Goal: Transaction & Acquisition: Register for event/course

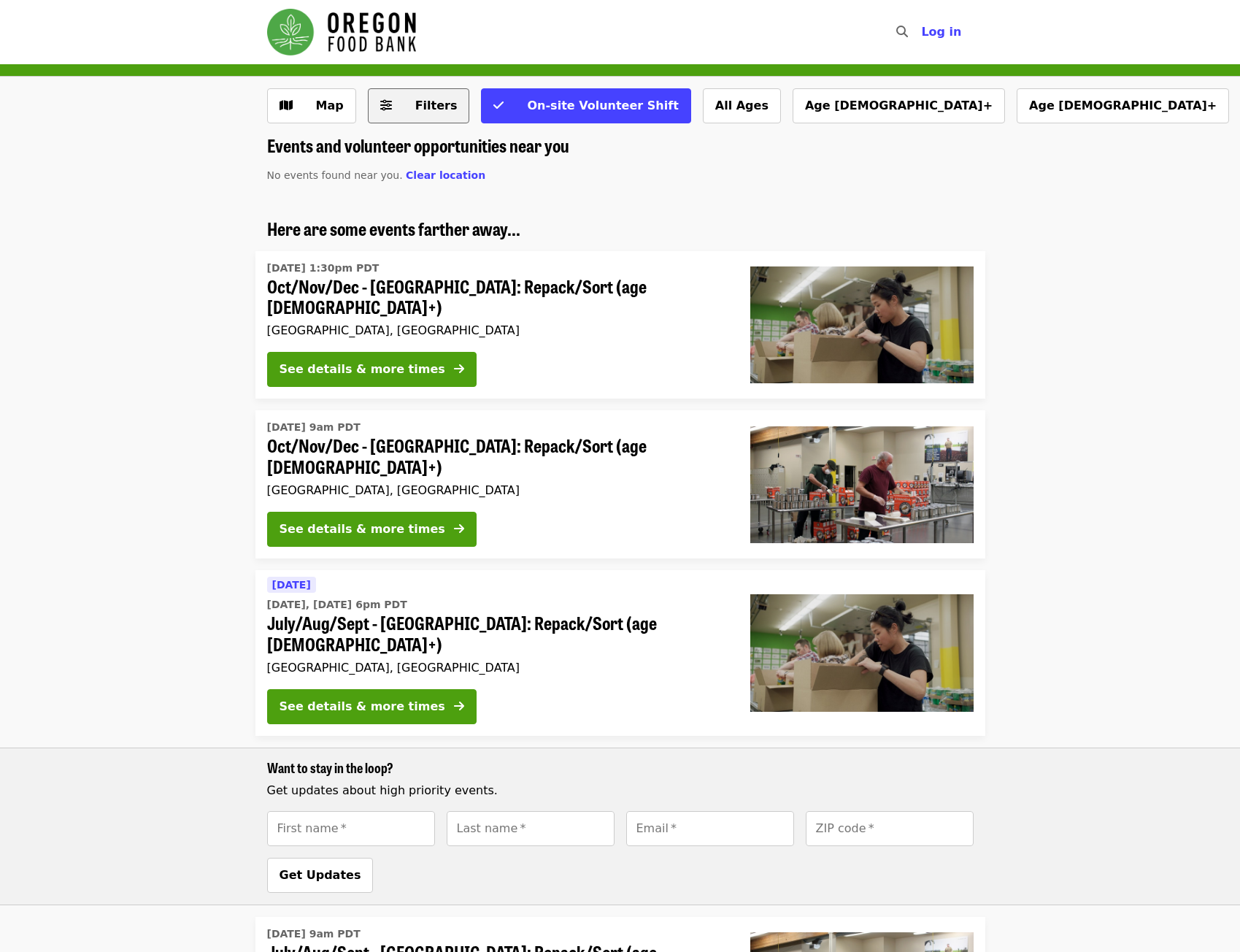
click at [401, 113] on span "Filters" at bounding box center [429, 105] width 57 height 18
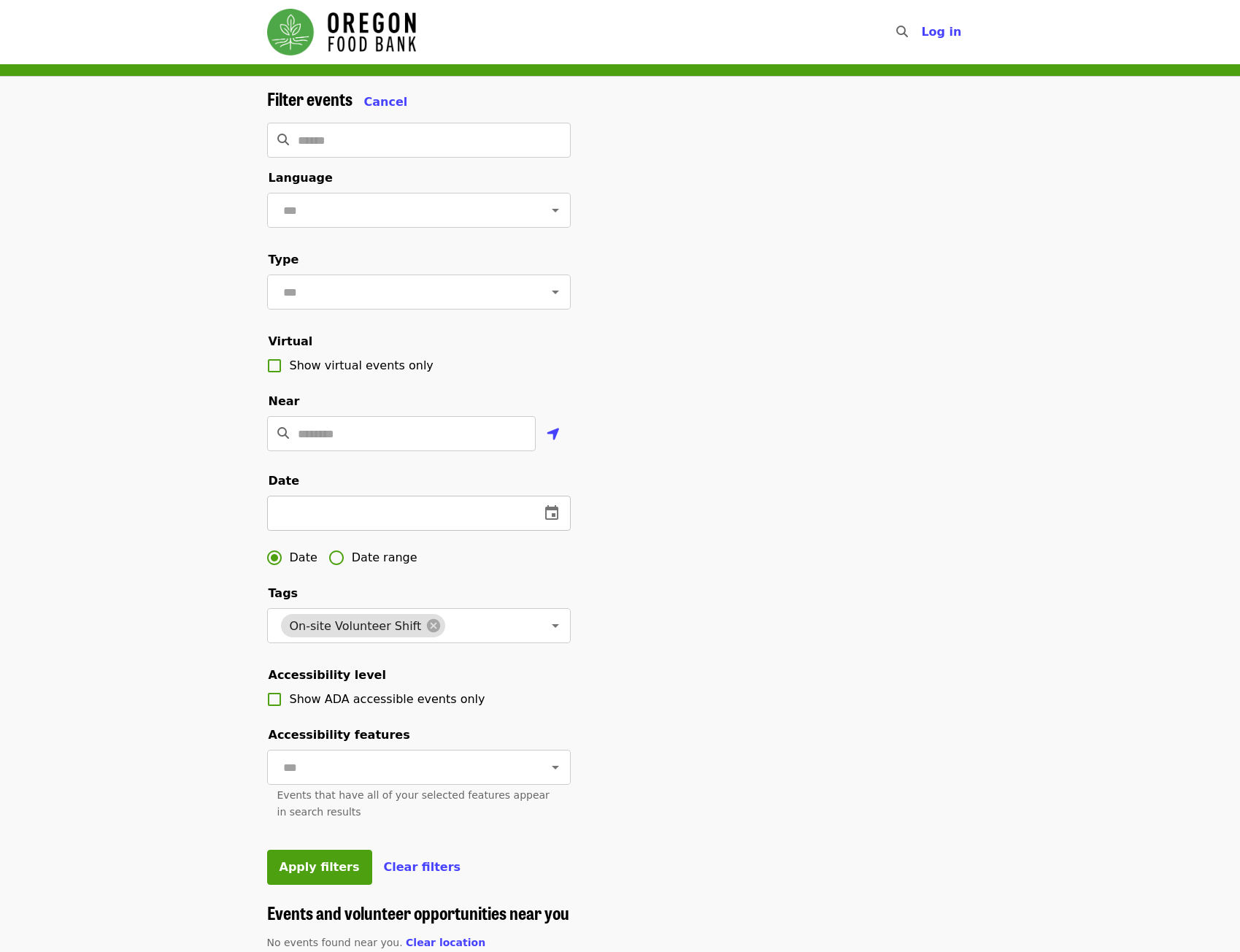
click at [550, 522] on icon "change date" at bounding box center [552, 513] width 18 height 18
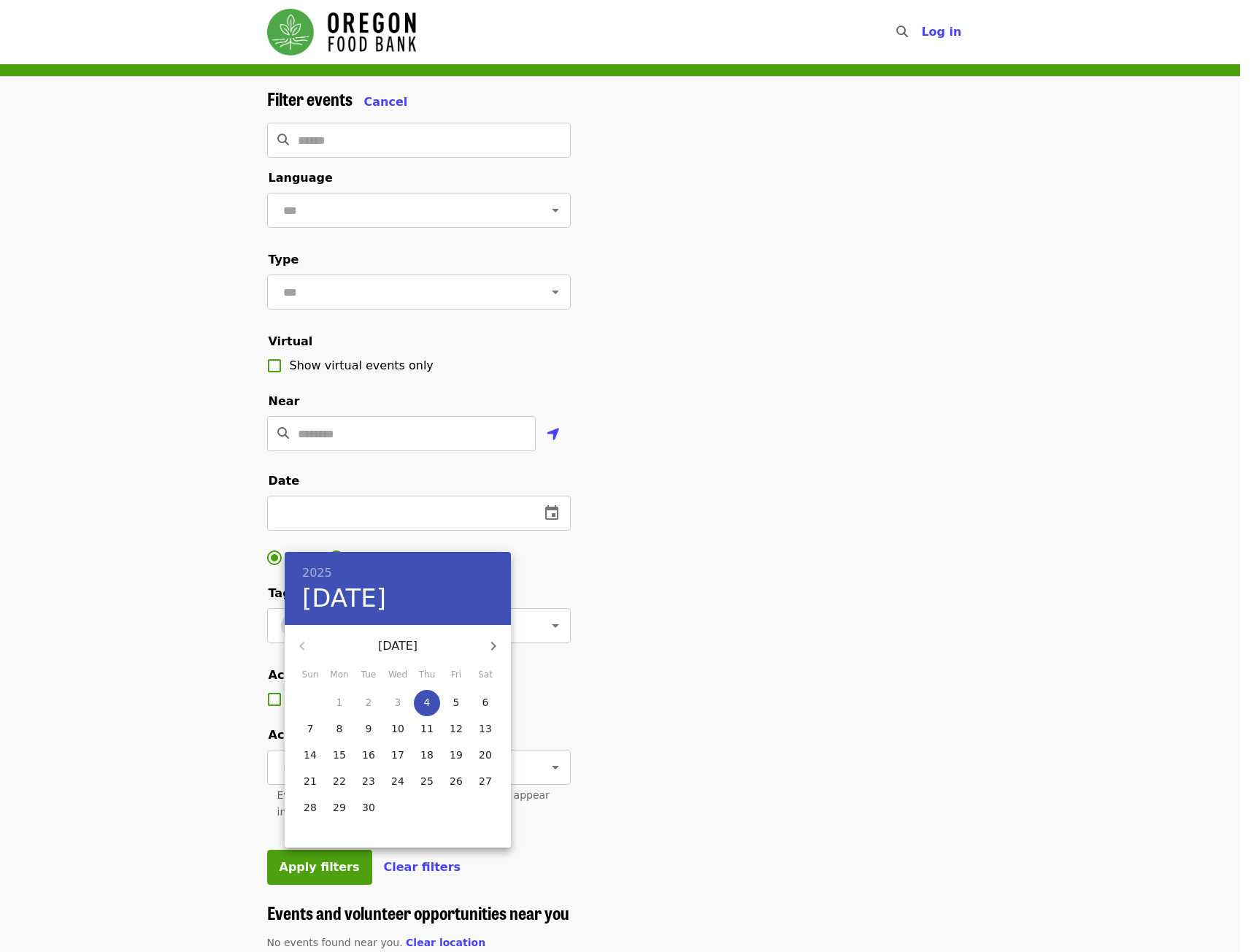
click at [428, 780] on p "25" at bounding box center [426, 781] width 13 height 15
type input "**********"
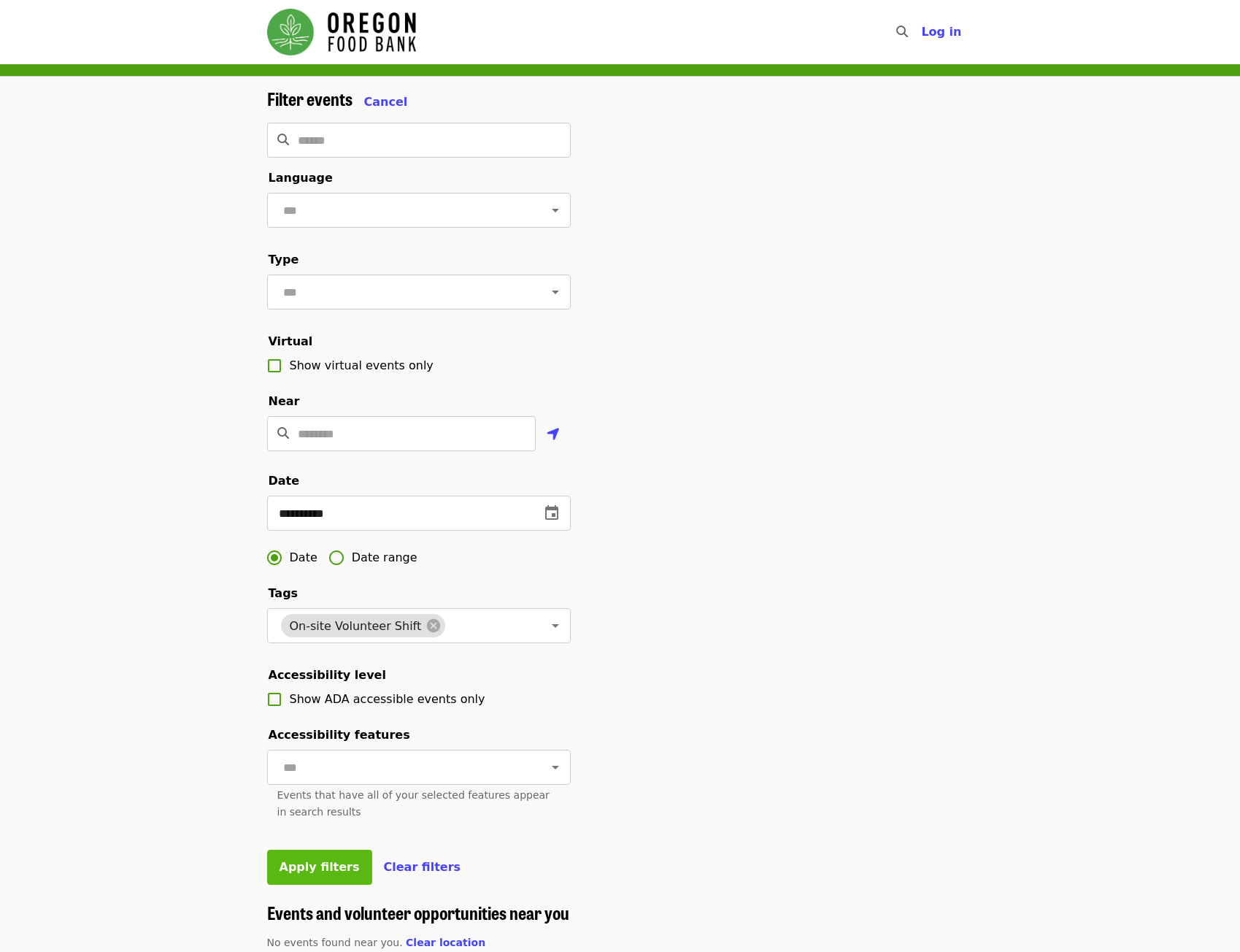
click at [308, 874] on span "Apply filters" at bounding box center [319, 867] width 80 height 14
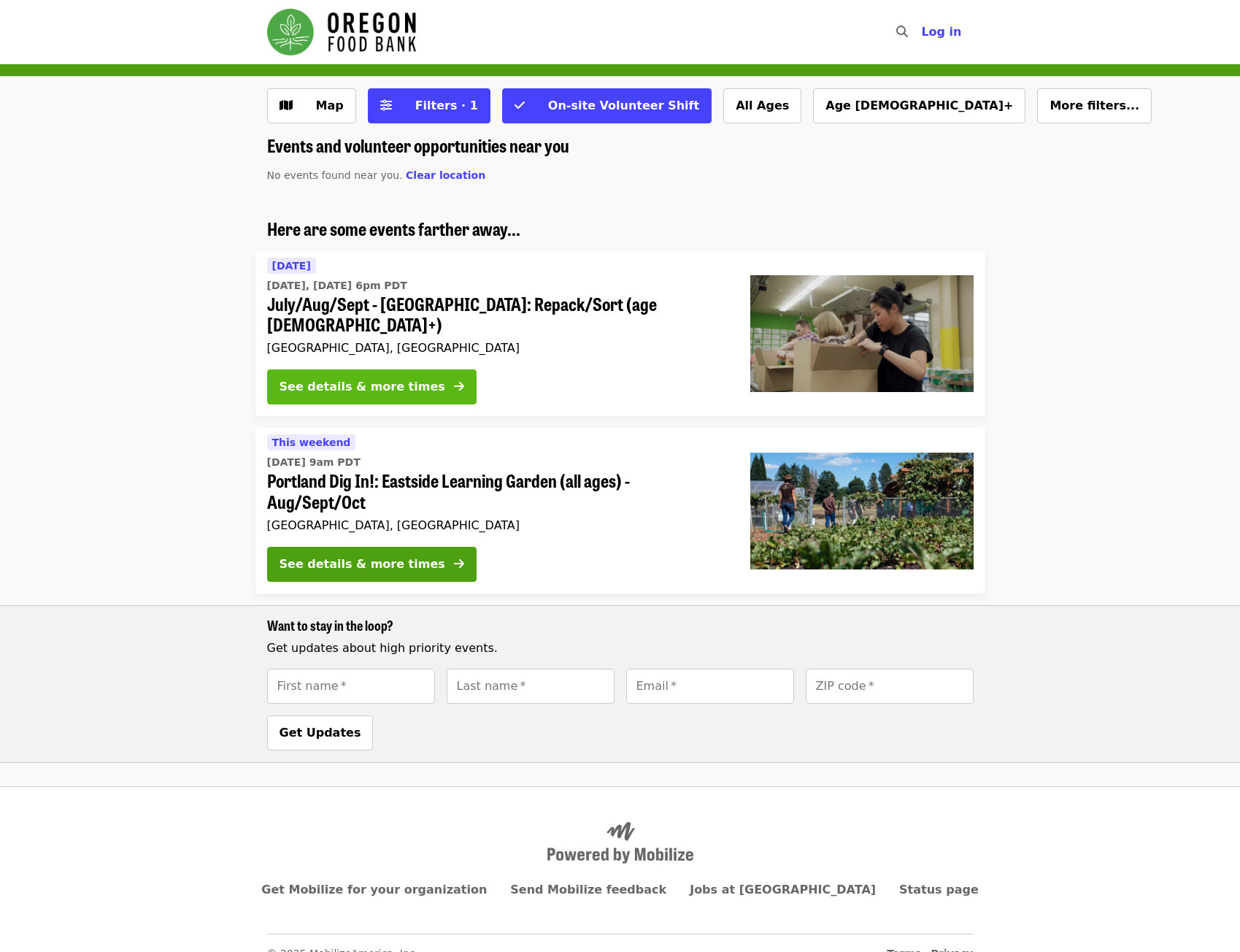
click at [376, 378] on div "See details & more times" at bounding box center [362, 387] width 166 height 18
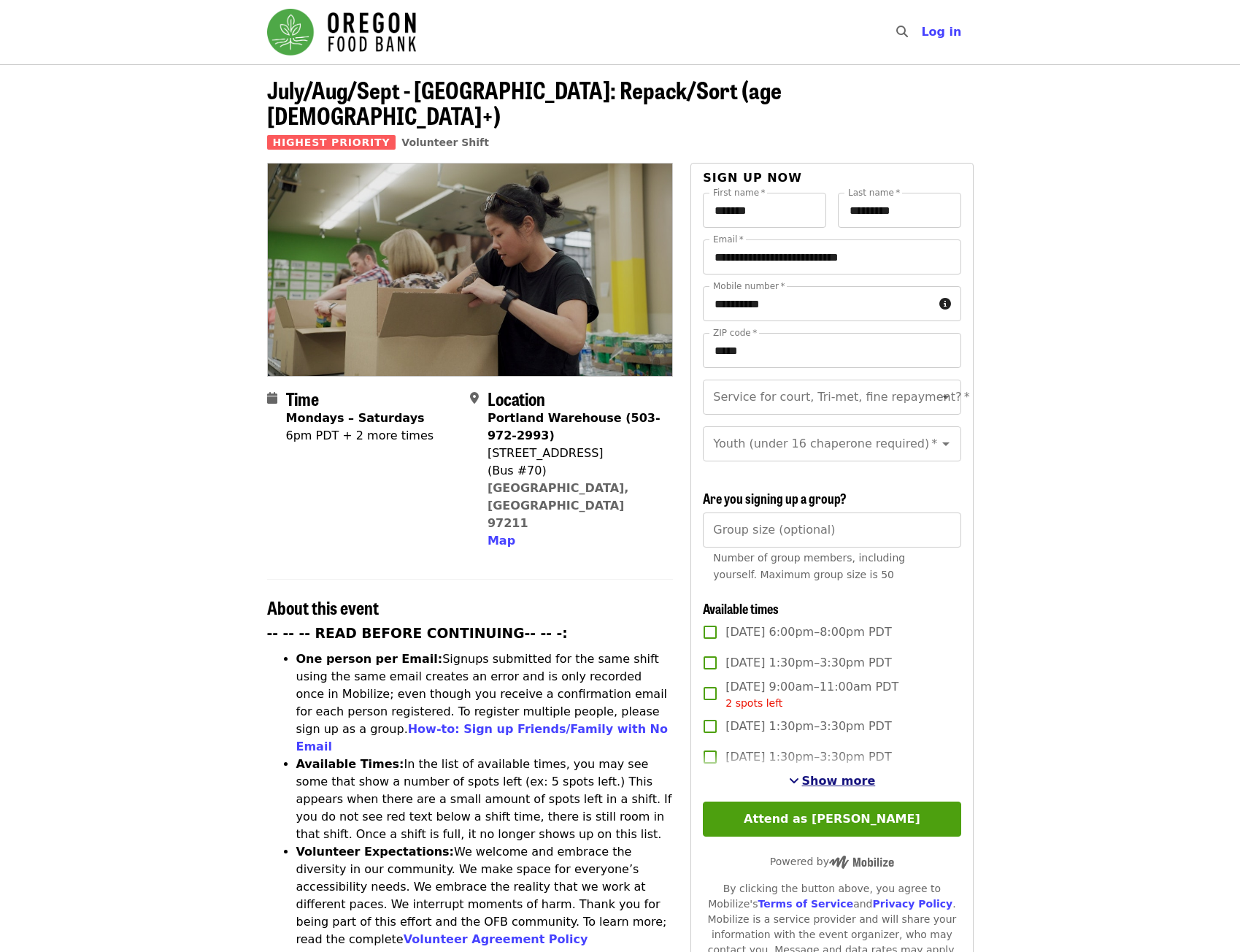
click at [824, 774] on span "Show more" at bounding box center [839, 781] width 74 height 14
